Goal: Transaction & Acquisition: Purchase product/service

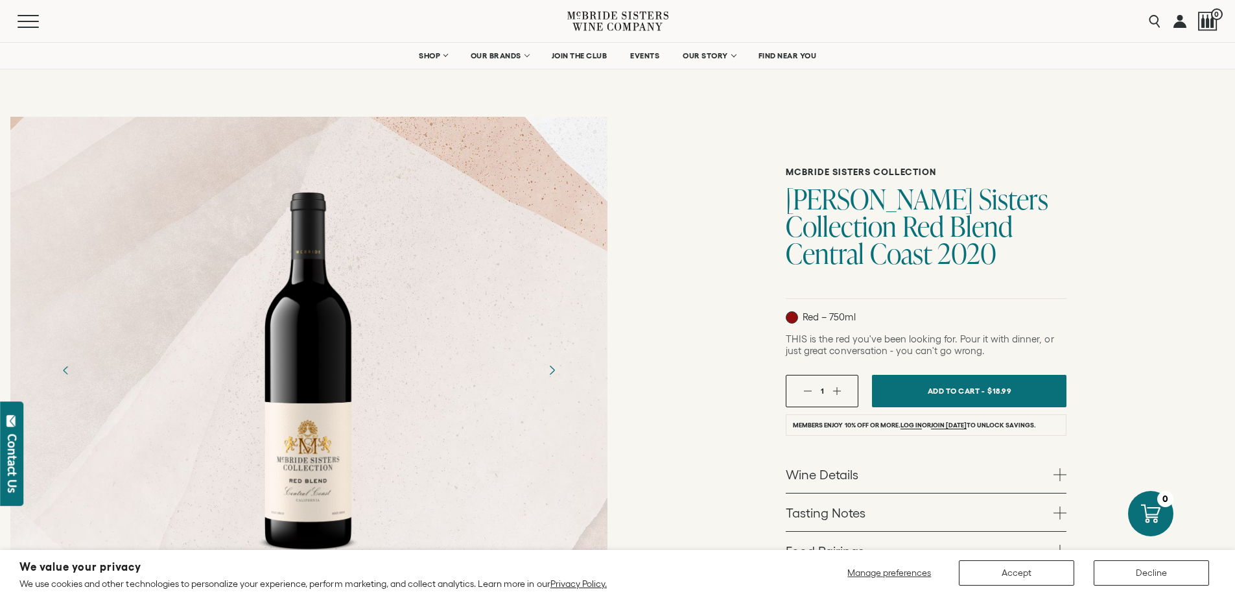
click at [551, 375] on icon "Next" at bounding box center [551, 370] width 23 height 23
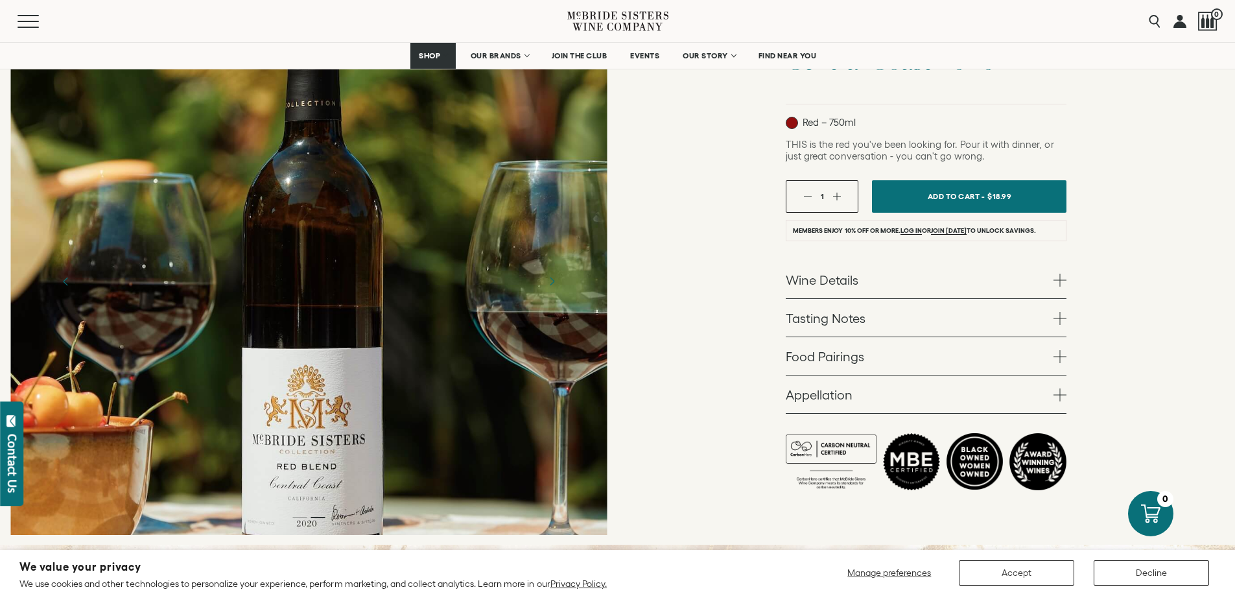
scroll to position [259, 0]
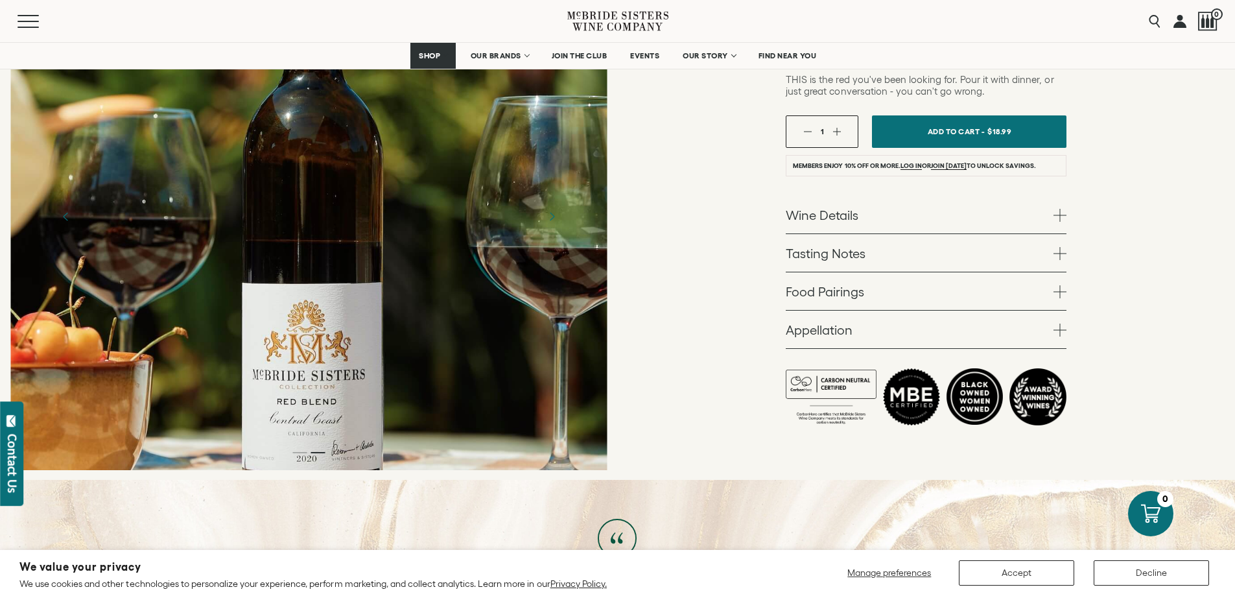
click at [869, 212] on link "Wine Details" at bounding box center [926, 215] width 281 height 38
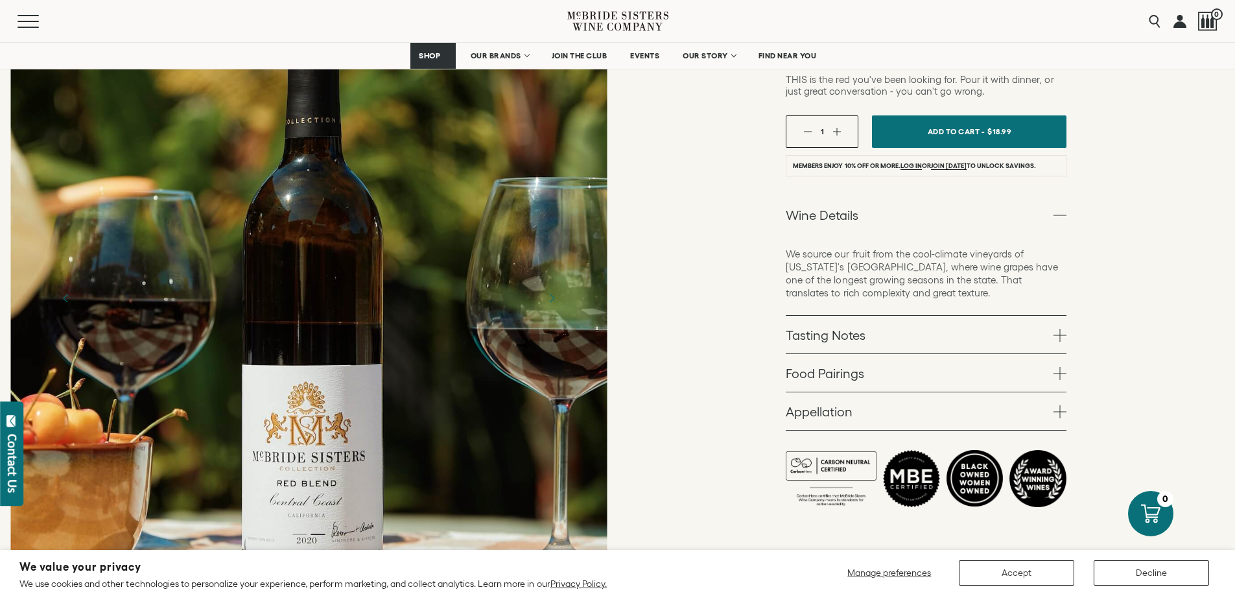
click at [864, 335] on link "Tasting Notes" at bounding box center [926, 335] width 281 height 38
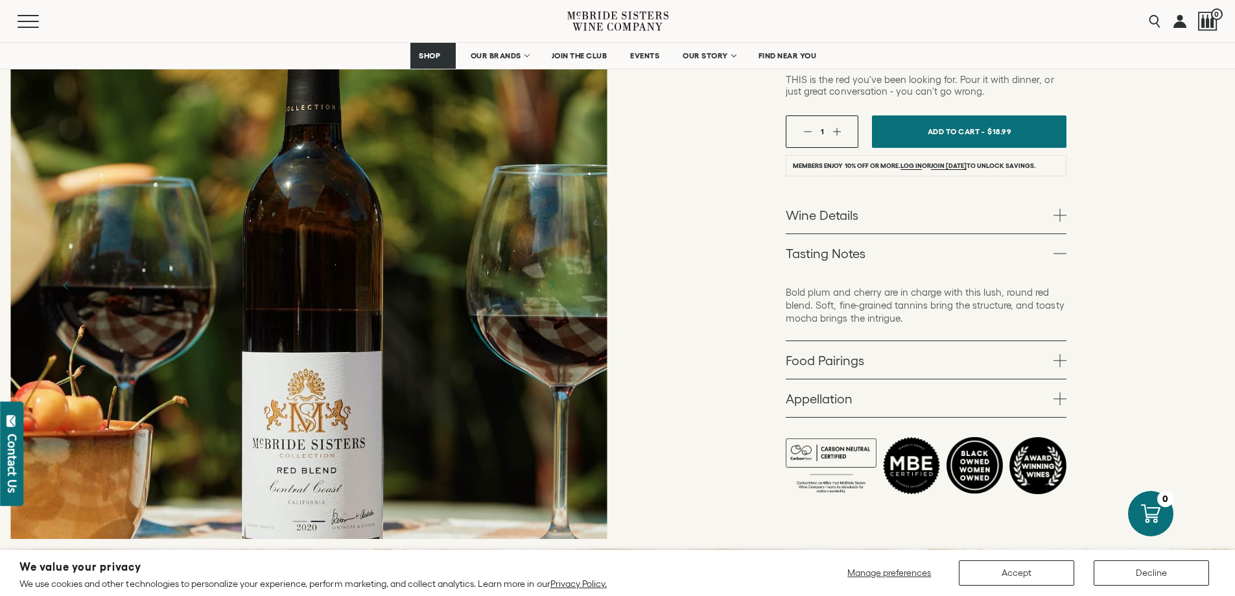
click at [830, 361] on link "Food Pairings" at bounding box center [926, 360] width 281 height 38
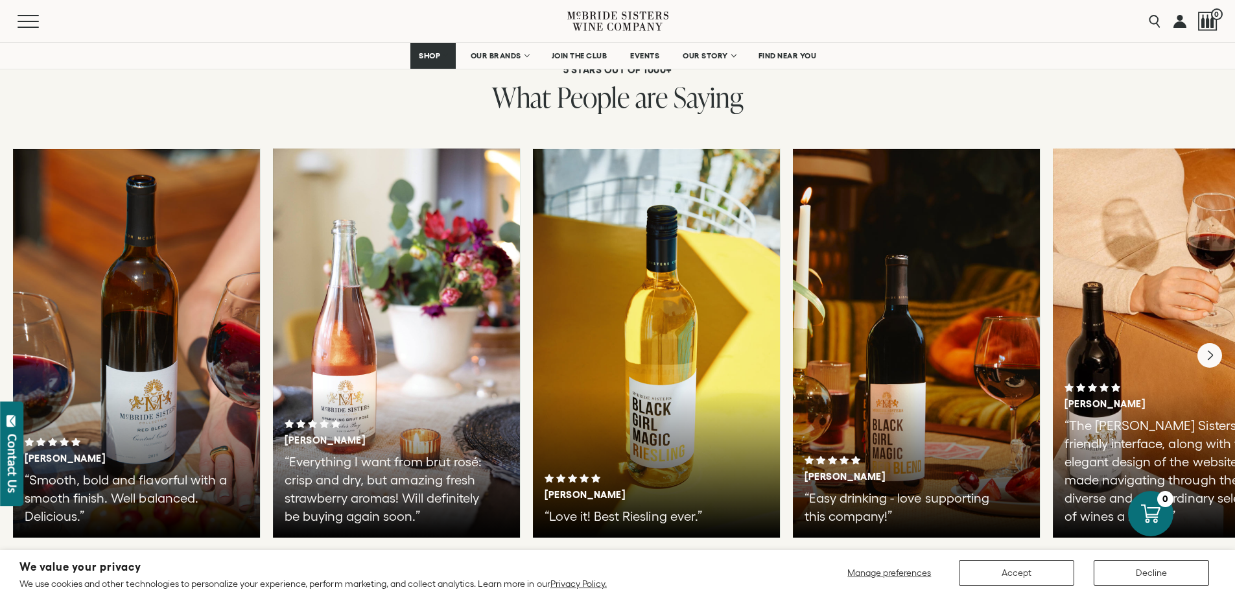
scroll to position [2853, 0]
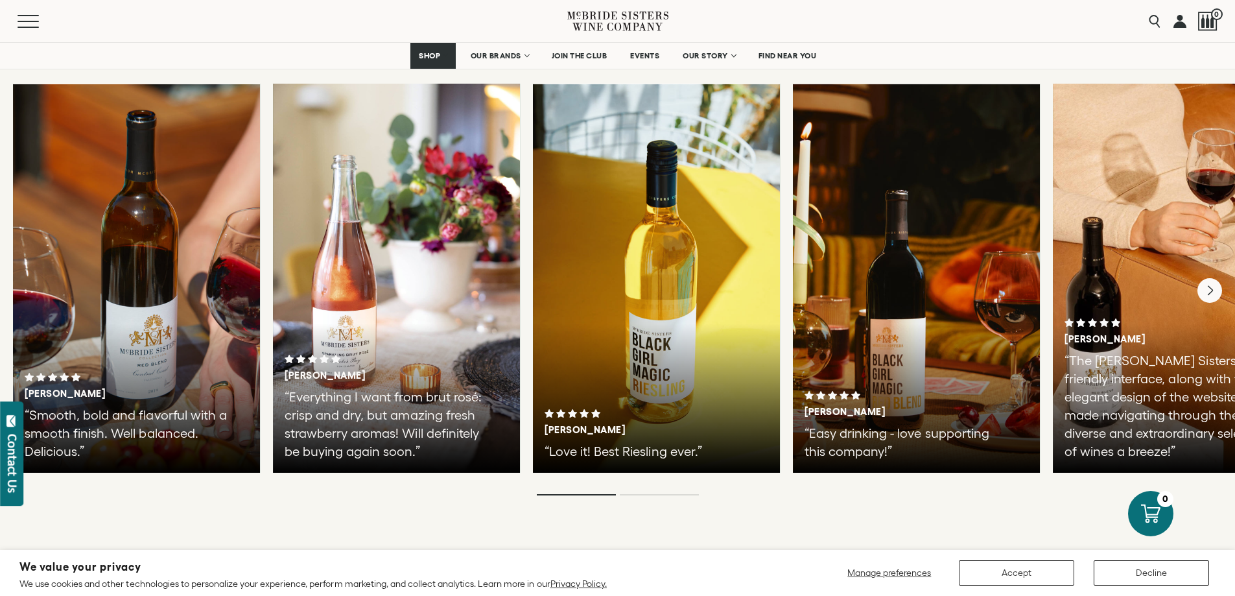
click at [884, 406] on h3 "[PERSON_NAME]" at bounding box center [894, 412] width 179 height 12
click at [925, 391] on div "[PERSON_NAME]" at bounding box center [917, 404] width 224 height 27
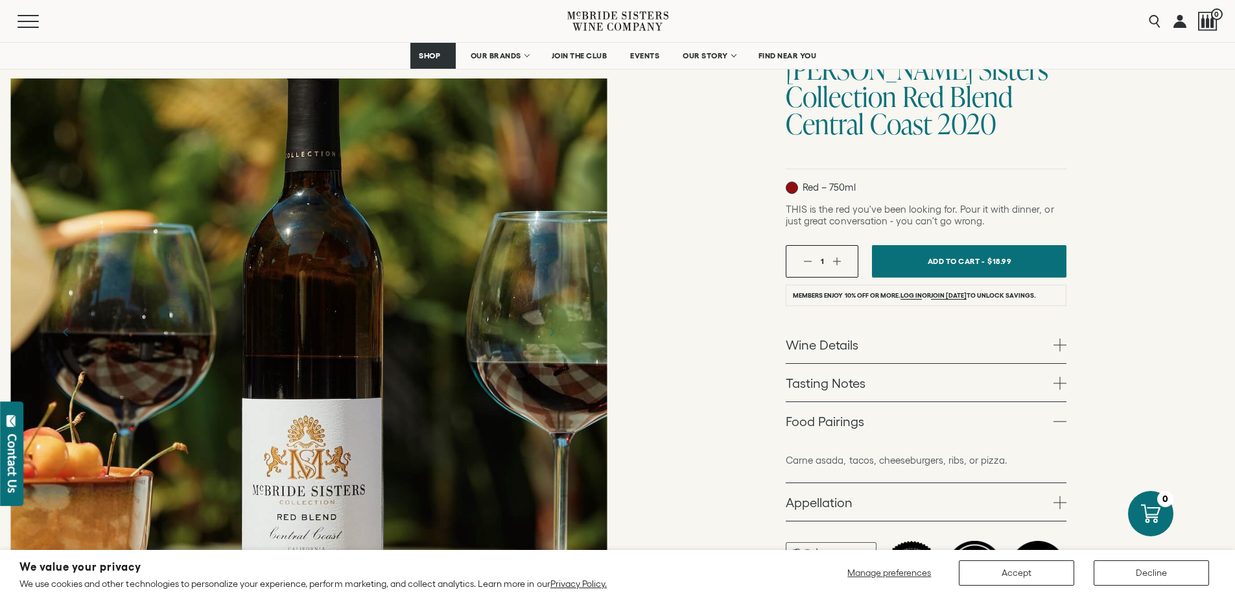
scroll to position [0, 0]
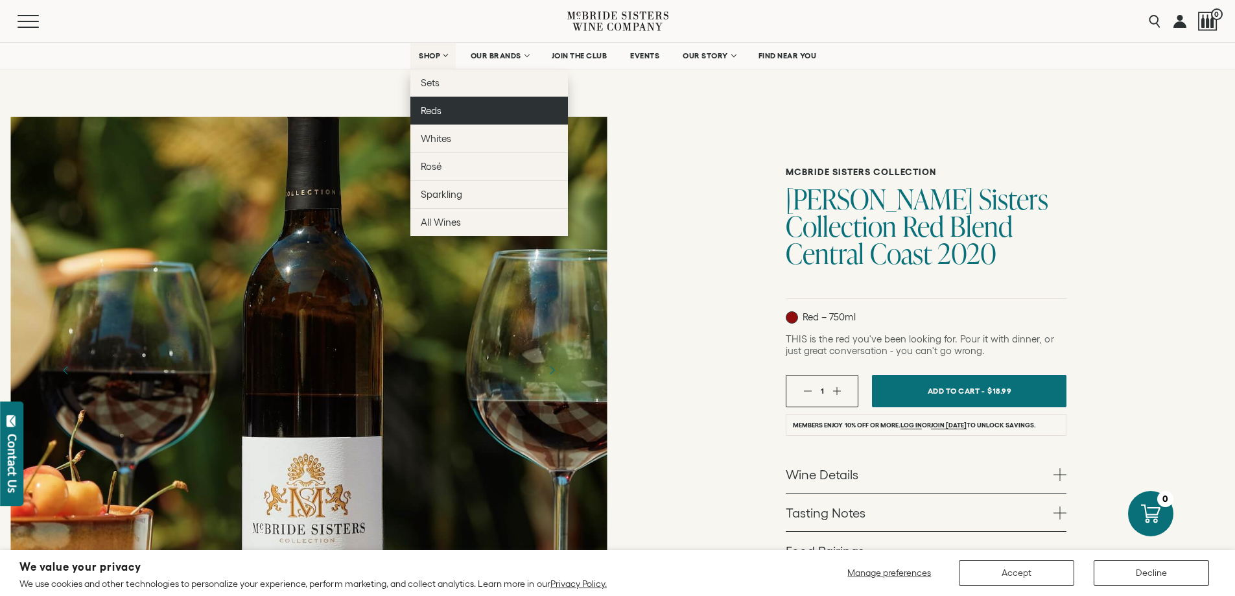
click at [426, 106] on span "Reds" at bounding box center [431, 110] width 21 height 11
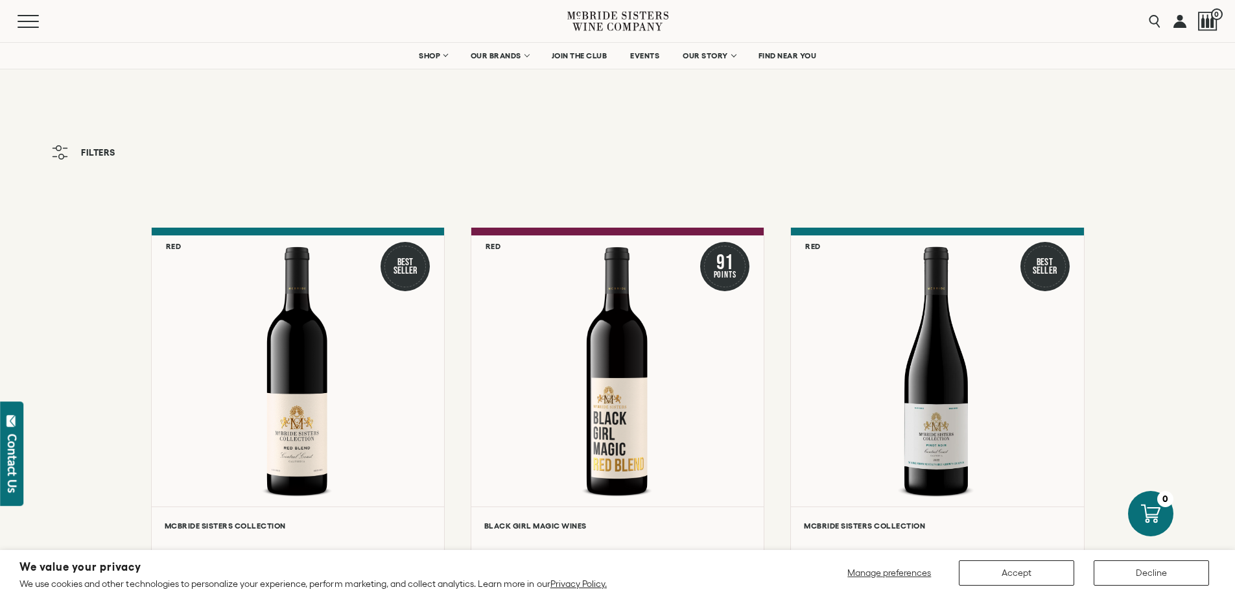
scroll to position [130, 0]
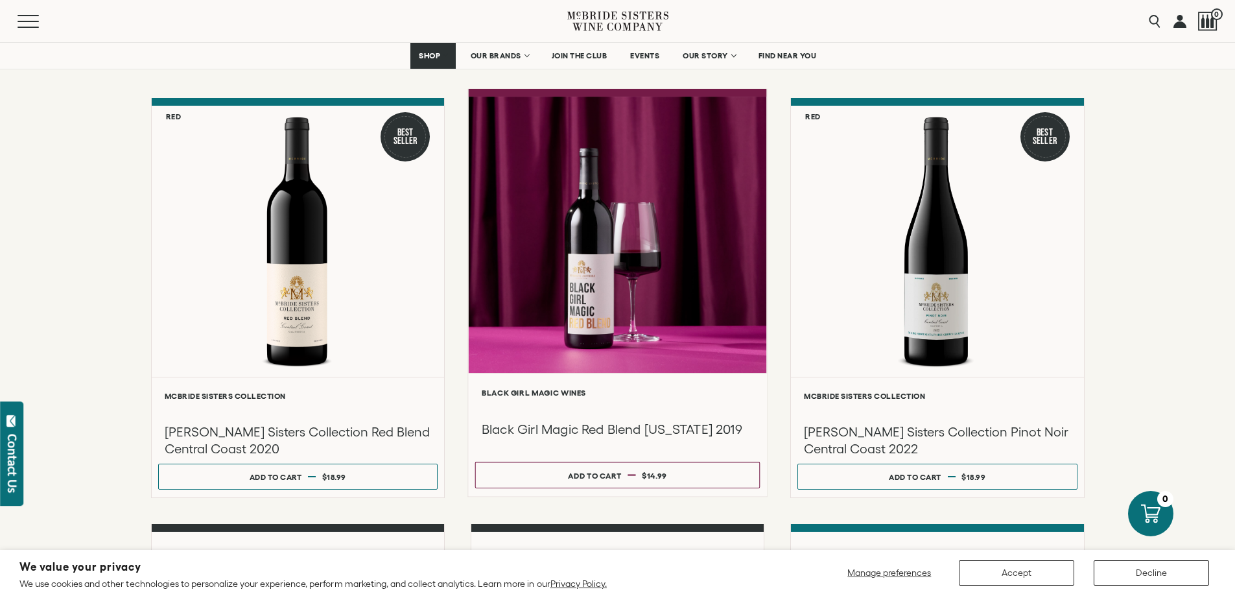
click at [599, 425] on h3 "Black Girl Magic Red Blend California 2019" at bounding box center [618, 430] width 272 height 18
